Goal: Transaction & Acquisition: Purchase product/service

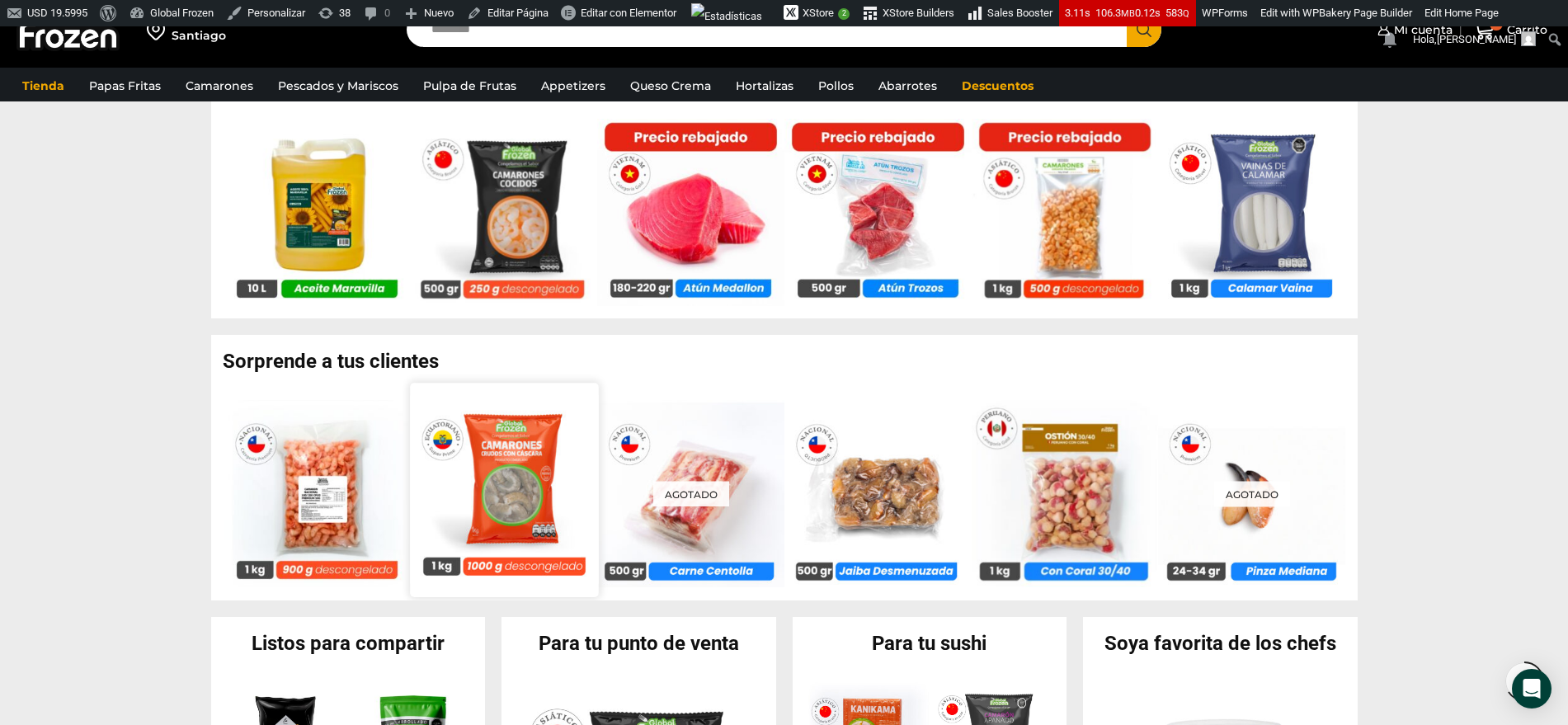
scroll to position [1135, 0]
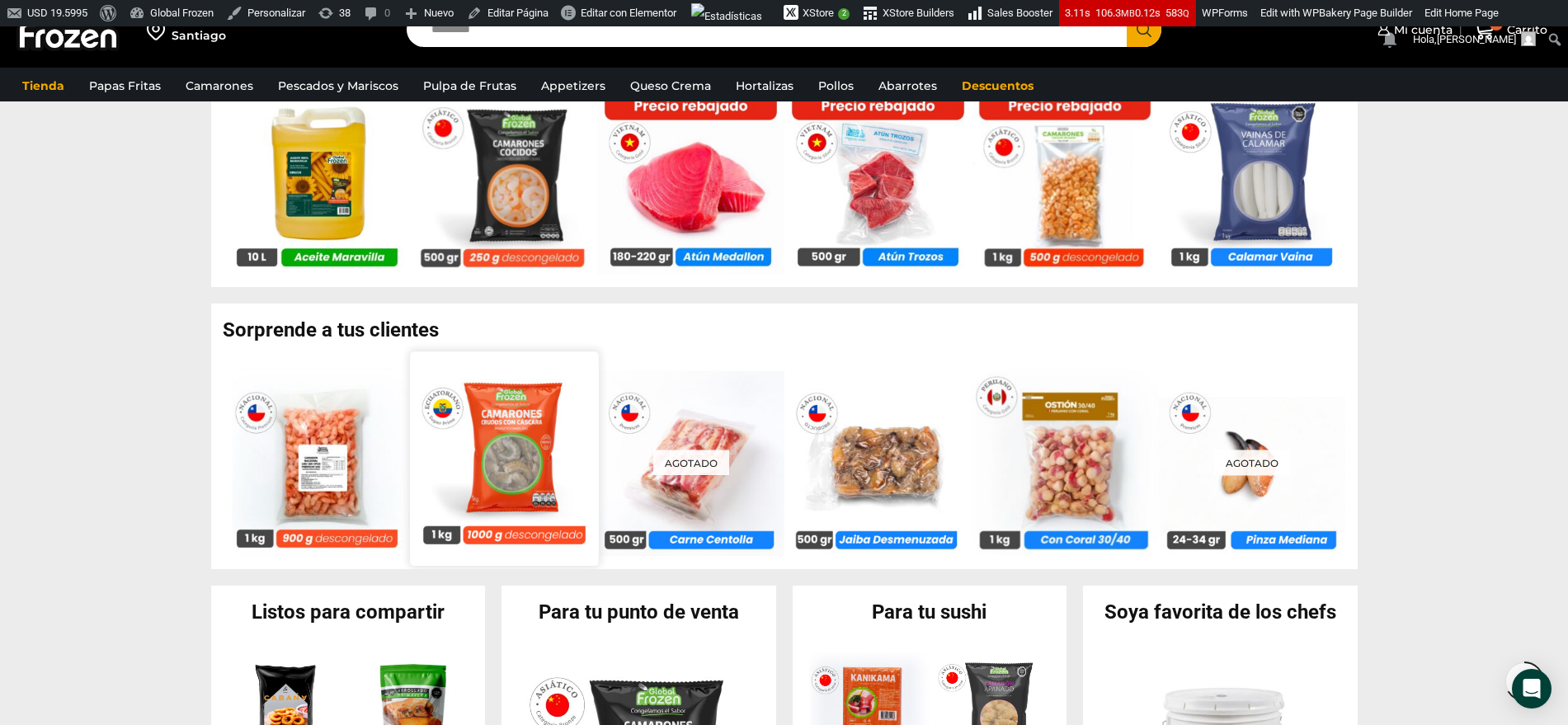
click at [543, 415] on img at bounding box center [503, 459] width 188 height 188
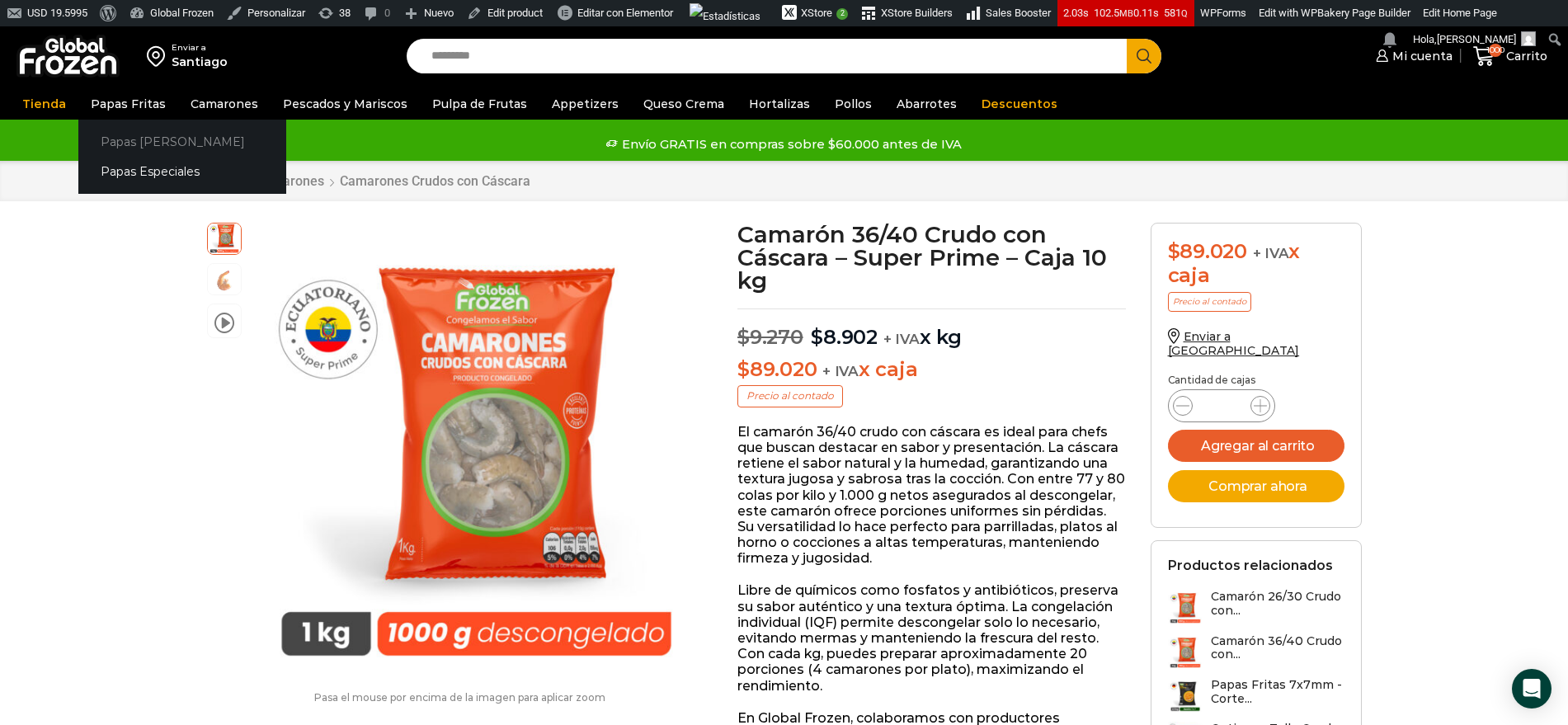
click at [132, 144] on link "Papas [PERSON_NAME]" at bounding box center [181, 142] width 208 height 31
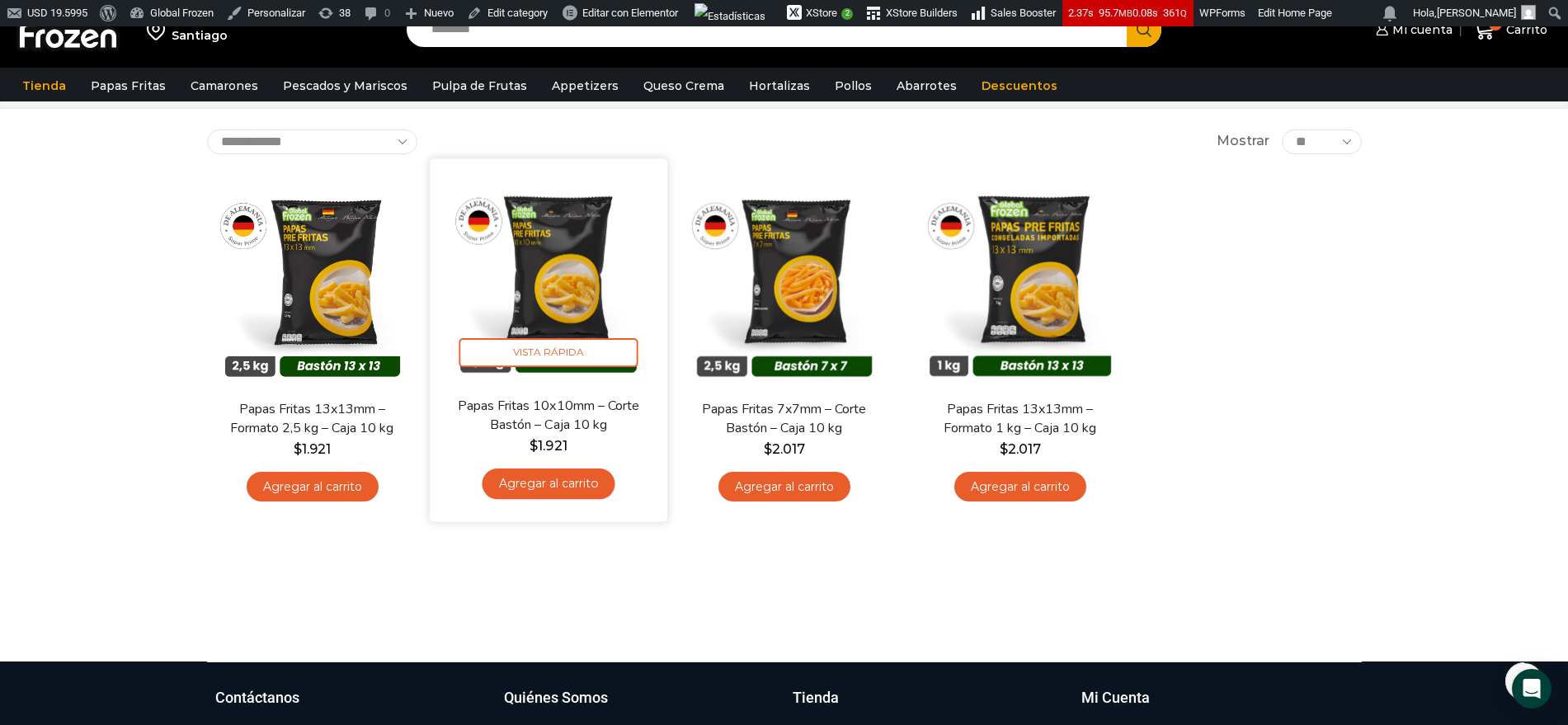
scroll to position [103, 0]
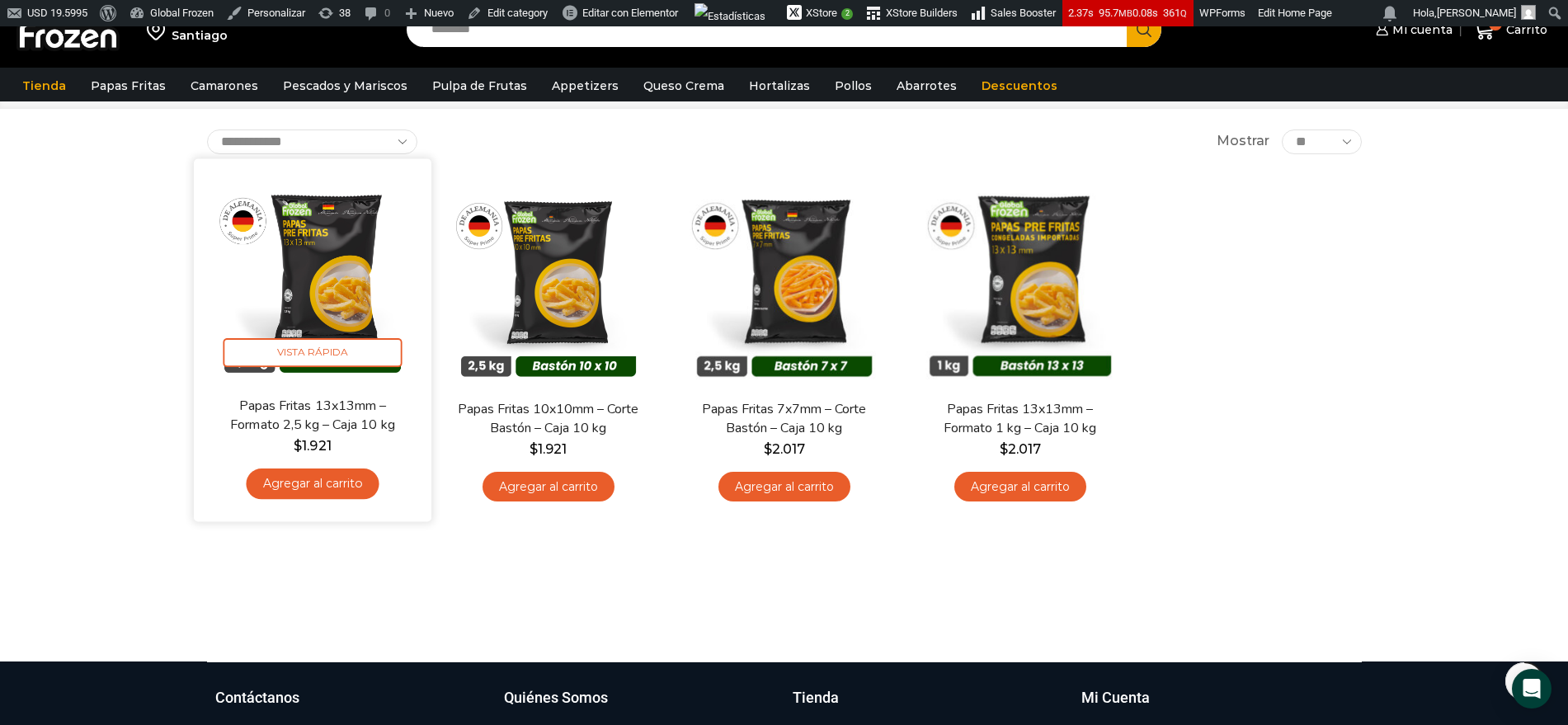
click at [311, 293] on img at bounding box center [312, 276] width 213 height 213
